Goal: Task Accomplishment & Management: Complete application form

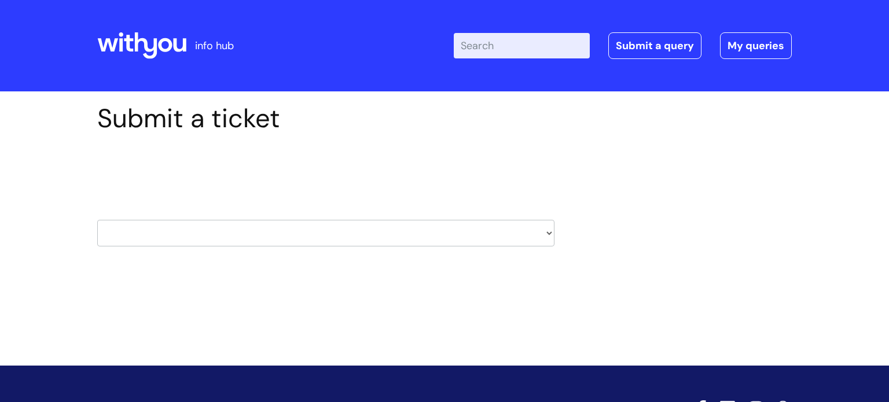
click at [550, 233] on select "HR / People IT and Support Clinical Drug Alerts Finance Accounts Data Support T…" at bounding box center [325, 233] width 457 height 27
select select "payroll"
click at [97, 220] on select "HR / People IT and Support Clinical Drug Alerts Finance Accounts Data Support T…" at bounding box center [325, 233] width 457 height 27
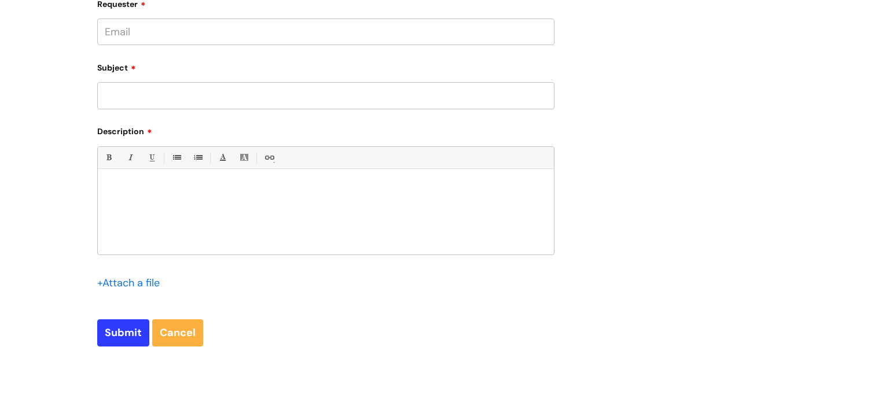
scroll to position [329, 0]
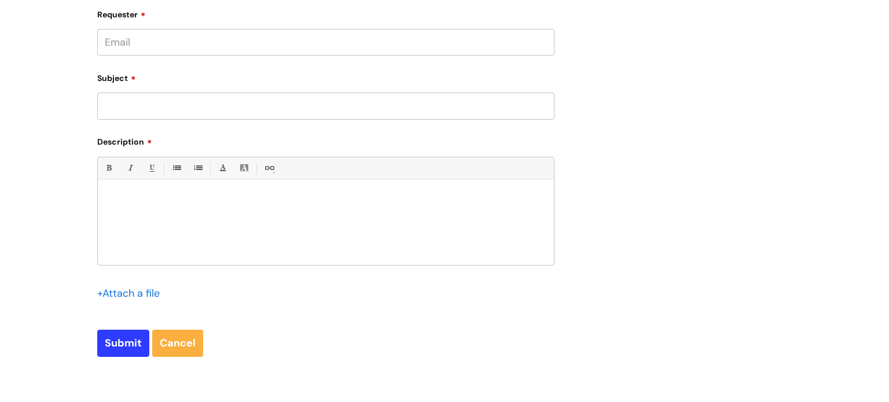
click at [125, 33] on input "Requester" at bounding box center [325, 42] width 457 height 27
type input "liz.phillips-oates@wearewithyou.org.uk"
click at [115, 105] on input "Subject" at bounding box center [325, 106] width 457 height 27
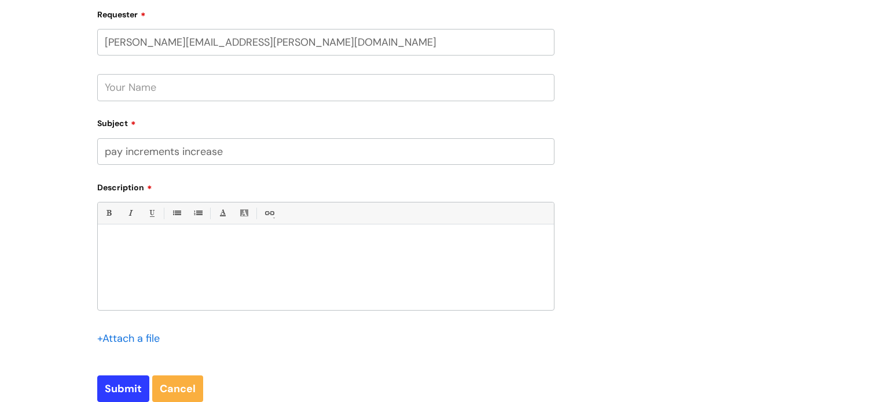
type input "pay increments increase"
click at [147, 255] on div at bounding box center [326, 270] width 456 height 80
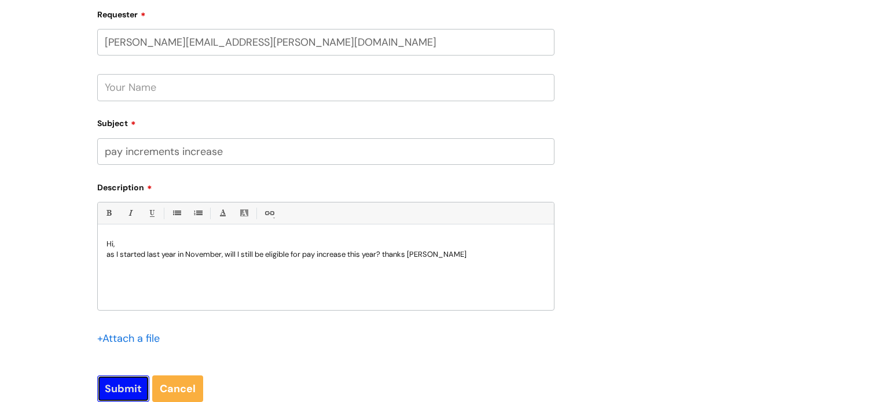
click at [116, 385] on input "Submit" at bounding box center [123, 389] width 52 height 27
click at [157, 90] on input "text" at bounding box center [325, 87] width 457 height 27
type input "Liz Phillips-Oates"
click at [132, 380] on input "Submit" at bounding box center [123, 388] width 52 height 27
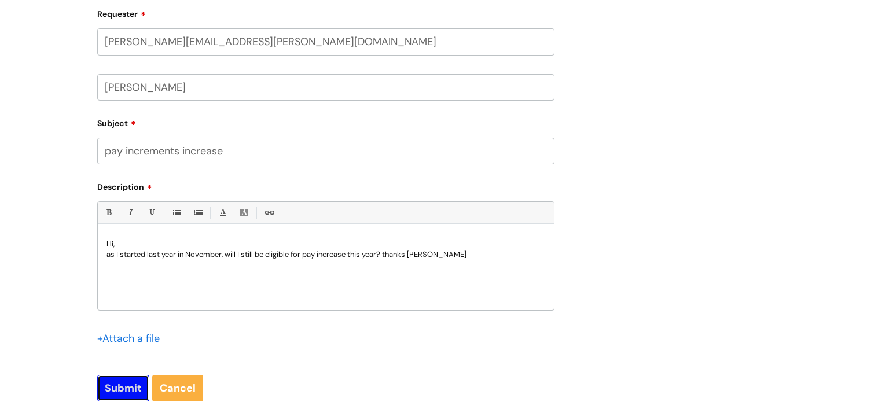
click at [131, 388] on input "Submit" at bounding box center [123, 388] width 52 height 27
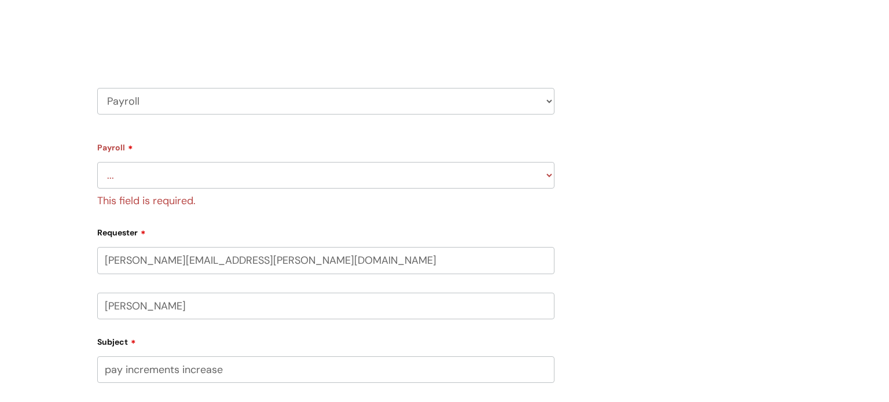
scroll to position [131, 0]
click at [127, 167] on select "... New Hires bank details/starter checklist forms Payroll queries Receiving in…" at bounding box center [325, 176] width 457 height 27
select select "Receiving information from the people team, ie changes sheet and advance paymen…"
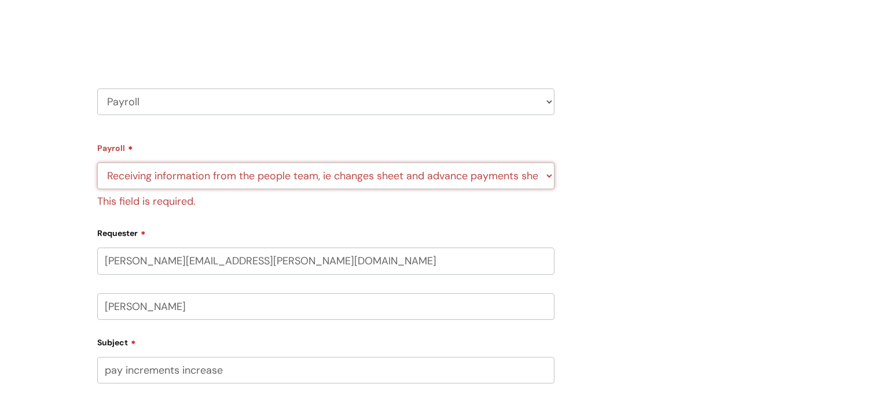
click at [97, 163] on select "... New Hires bank details/starter checklist forms Payroll queries Receiving in…" at bounding box center [325, 176] width 457 height 27
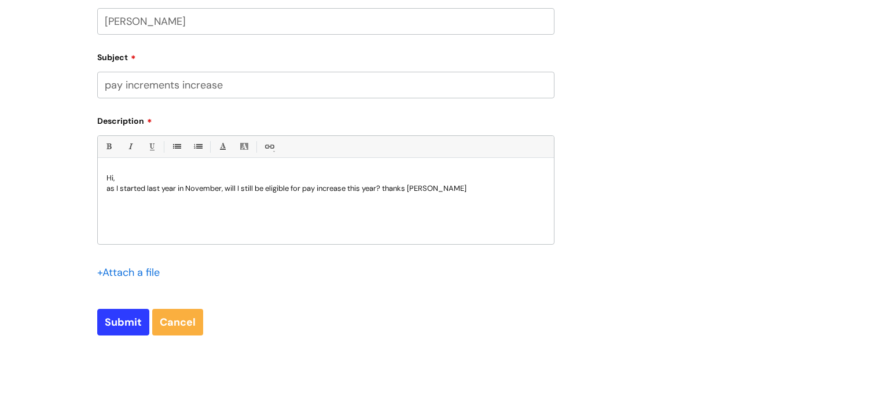
scroll to position [544, 0]
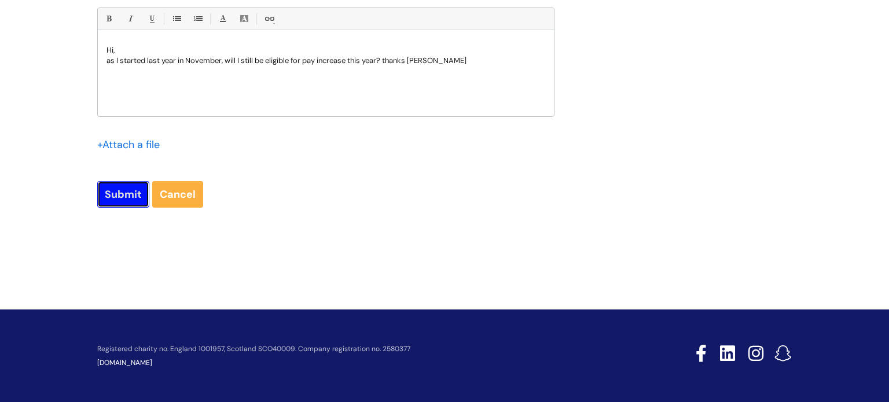
click at [121, 195] on input "Submit" at bounding box center [123, 194] width 52 height 27
type input "Please Wait..."
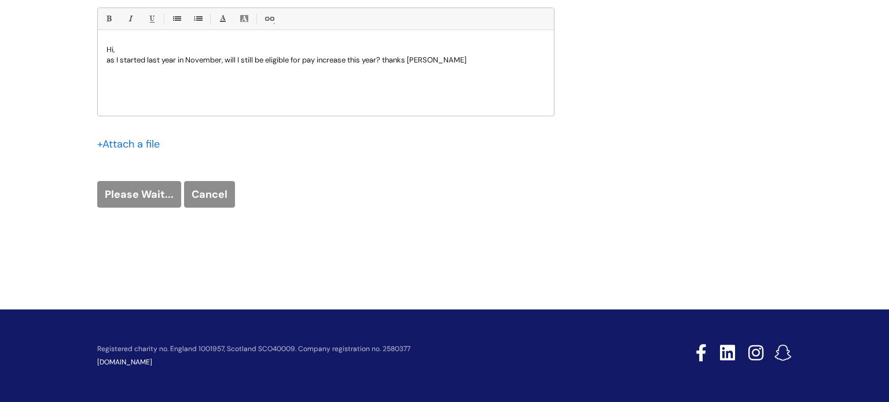
scroll to position [523, 0]
